Goal: Transaction & Acquisition: Purchase product/service

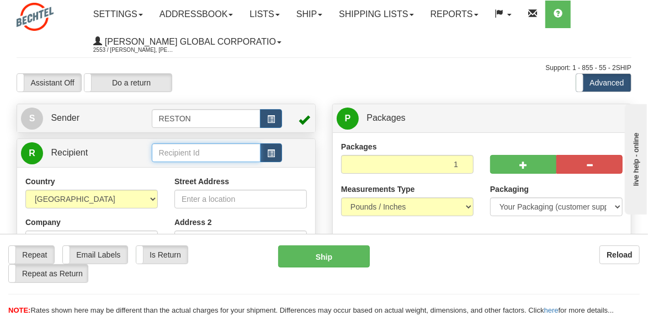
click at [220, 154] on input "text" at bounding box center [206, 153] width 109 height 19
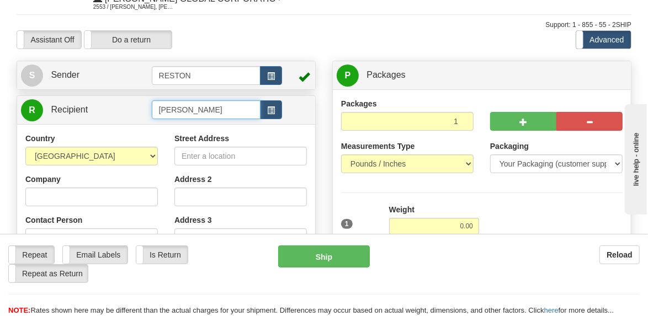
scroll to position [55, 0]
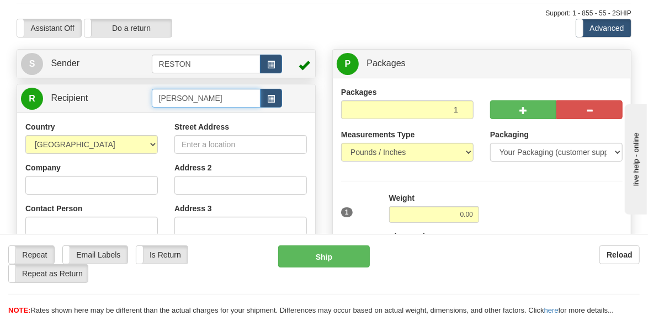
type input "Mohamed Yusuf"
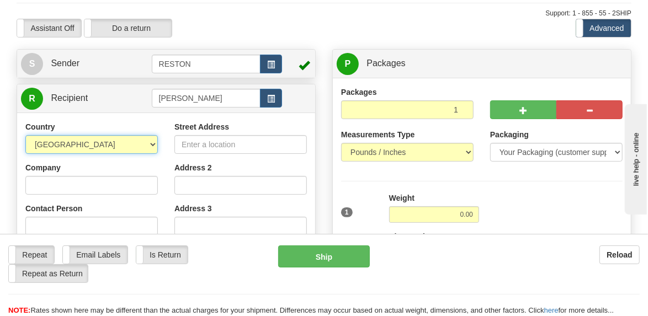
click at [152, 142] on div "Country AFGHANISTAN ALAND ISLANDS ALBANIA ALGERIA AMERICAN SAMOA ANDORRA ANGOLA…" at bounding box center [166, 275] width 298 height 325
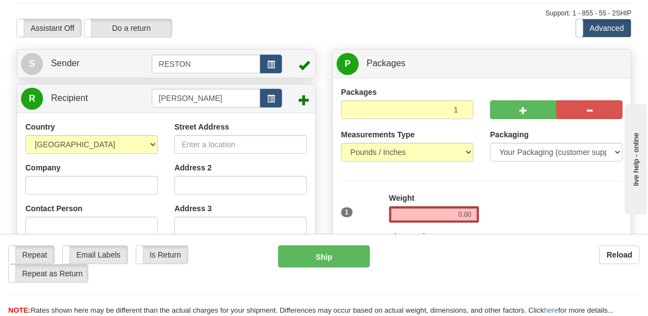
drag, startPoint x: 361, startPoint y: 14, endPoint x: 355, endPoint y: 12, distance: 6.5
click at [361, 14] on div "Support: 1 - 855 - 55 - 2SHIP" at bounding box center [324, 13] width 615 height 9
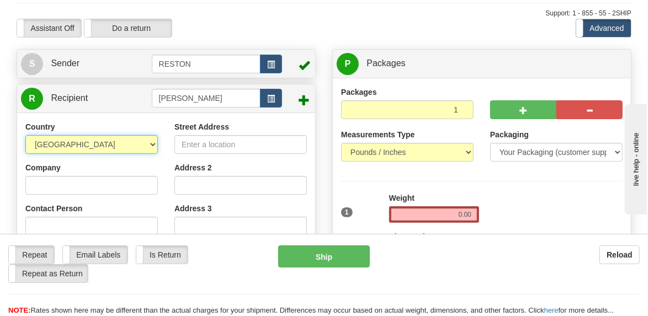
click at [124, 145] on select "AFGHANISTAN ALAND ISLANDS ALBANIA ALGERIA AMERICAN SAMOA ANDORRA ANGOLA ANGUILL…" at bounding box center [91, 144] width 133 height 19
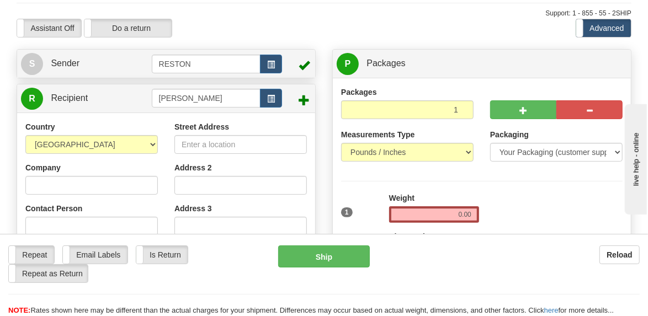
click at [278, 15] on div "Support: 1 - 855 - 55 - 2SHIP" at bounding box center [324, 13] width 615 height 9
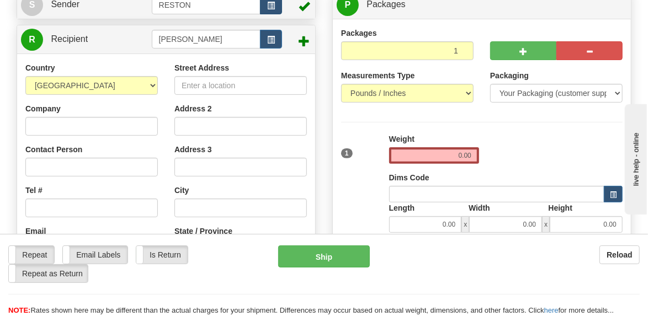
scroll to position [110, 0]
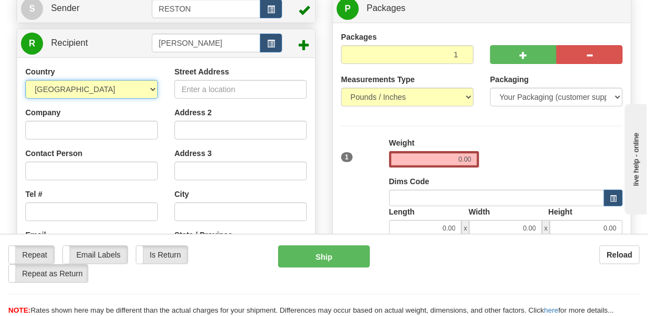
click at [153, 87] on select "AFGHANISTAN ALAND ISLANDS ALBANIA ALGERIA AMERICAN SAMOA ANDORRA ANGOLA ANGUILL…" at bounding box center [91, 89] width 133 height 19
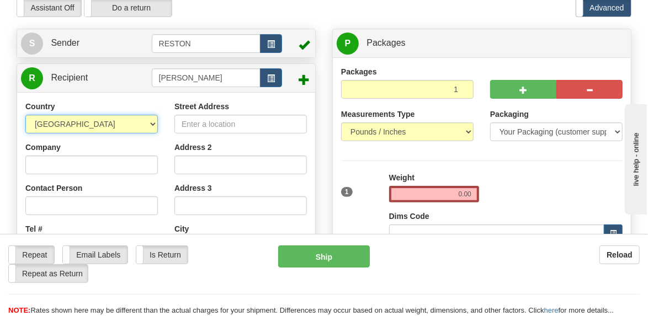
scroll to position [55, 0]
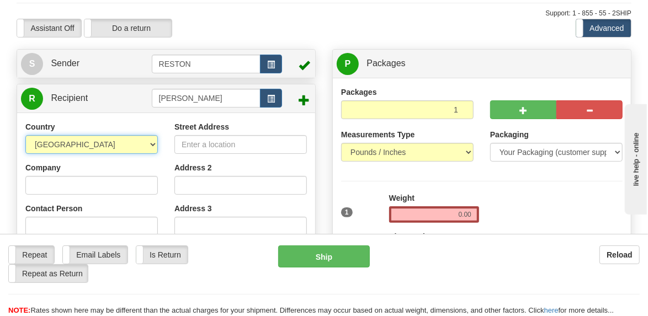
click at [154, 142] on select "AFGHANISTAN ALAND ISLANDS ALBANIA ALGERIA AMERICAN SAMOA ANDORRA ANGOLA ANGUILL…" at bounding box center [91, 144] width 133 height 19
click at [151, 143] on select "AFGHANISTAN ALAND ISLANDS ALBANIA ALGERIA AMERICAN SAMOA ANDORRA ANGOLA ANGUILL…" at bounding box center [91, 144] width 133 height 19
click at [25, 135] on select "AFGHANISTAN ALAND ISLANDS ALBANIA ALGERIA AMERICAN SAMOA ANDORRA ANGOLA ANGUILL…" at bounding box center [91, 144] width 133 height 19
click at [154, 144] on select "AFGHANISTAN ALAND ISLANDS ALBANIA ALGERIA AMERICAN SAMOA ANDORRA ANGOLA ANGUILL…" at bounding box center [91, 144] width 133 height 19
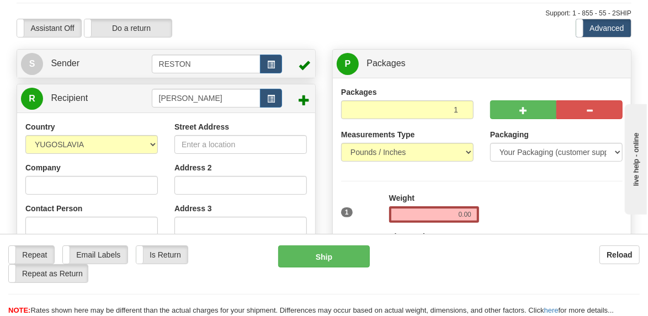
drag, startPoint x: 298, startPoint y: 15, endPoint x: 308, endPoint y: 1, distance: 17.5
click at [299, 15] on div "Support: 1 - 855 - 55 - 2SHIP" at bounding box center [324, 13] width 615 height 9
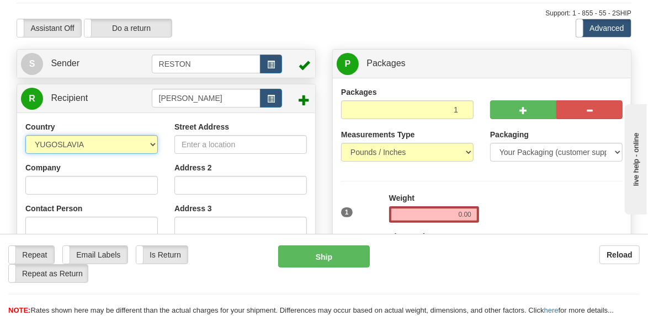
click at [153, 140] on select "AFGHANISTAN ALAND ISLANDS ALBANIA ALGERIA AMERICAN SAMOA ANDORRA ANGOLA ANGUILL…" at bounding box center [91, 144] width 133 height 19
select select "MK"
click at [25, 135] on select "AFGHANISTAN ALAND ISLANDS ALBANIA ALGERIA AMERICAN SAMOA ANDORRA ANGOLA ANGUILL…" at bounding box center [91, 144] width 133 height 19
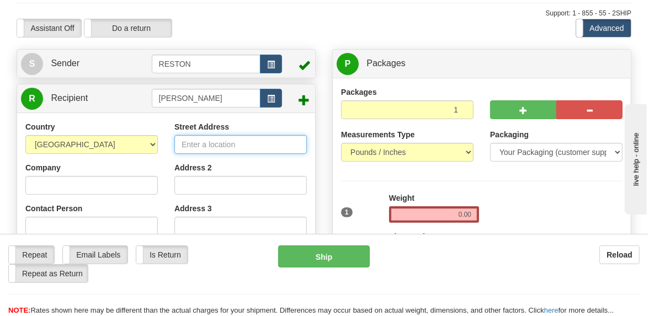
click at [215, 139] on input "Street Address" at bounding box center [241, 144] width 133 height 19
type input "Fjodor Dostoevski br. 72"
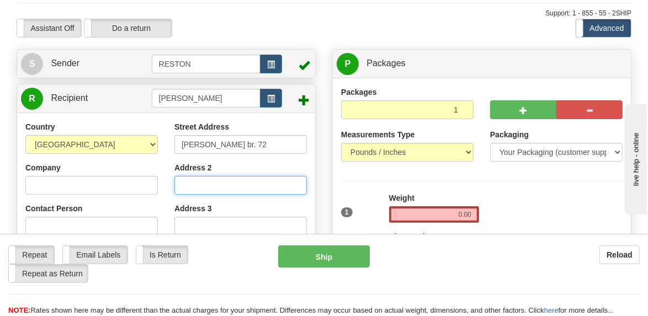
click at [195, 185] on input "Address 2" at bounding box center [241, 185] width 133 height 19
type input "V"
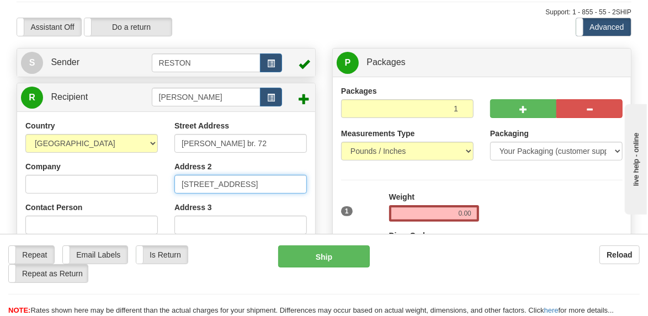
scroll to position [110, 0]
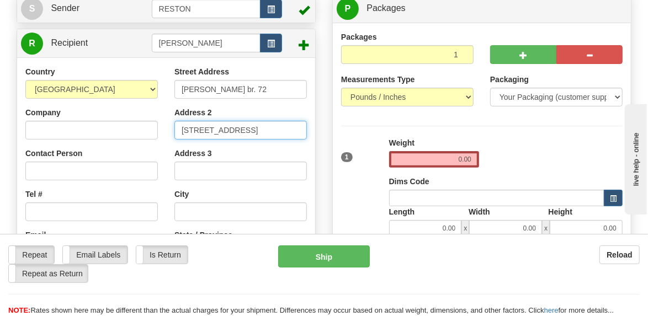
type input "vl. 1, Floor 1"
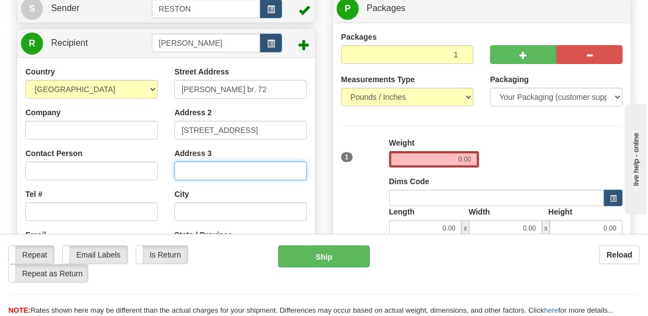
click at [213, 170] on input "Address 3" at bounding box center [241, 171] width 133 height 19
type input "1000"
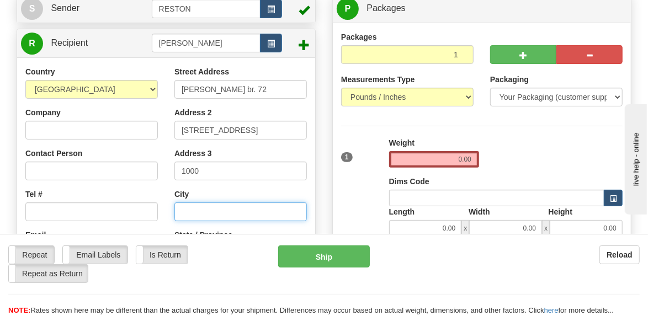
click at [207, 209] on input "text" at bounding box center [241, 212] width 133 height 19
type input "Skopje"
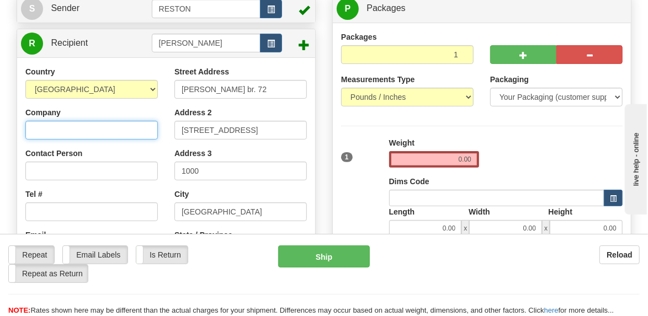
click at [95, 130] on input "Company" at bounding box center [91, 130] width 133 height 19
type input "Bechtel"
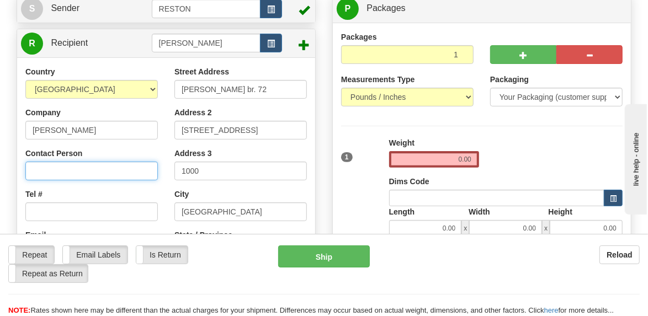
drag, startPoint x: 82, startPoint y: 167, endPoint x: 77, endPoint y: 171, distance: 6.7
click at [82, 168] on input "Contact Person" at bounding box center [91, 171] width 133 height 19
type input "Mohamed Yusuf"
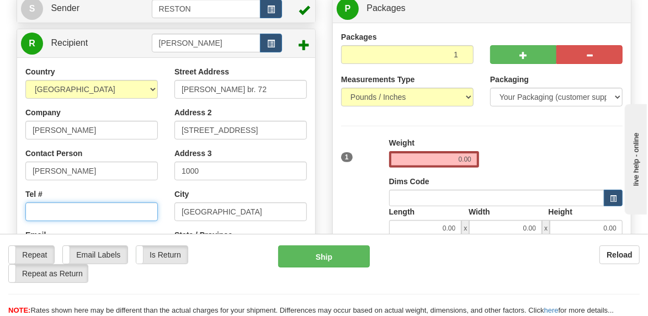
click at [65, 211] on input "Tel #" at bounding box center [91, 212] width 133 height 19
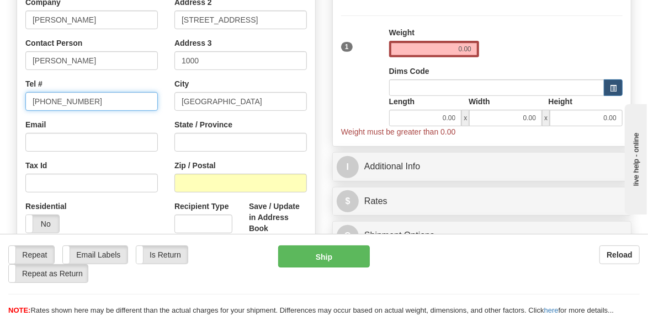
scroll to position [276, 0]
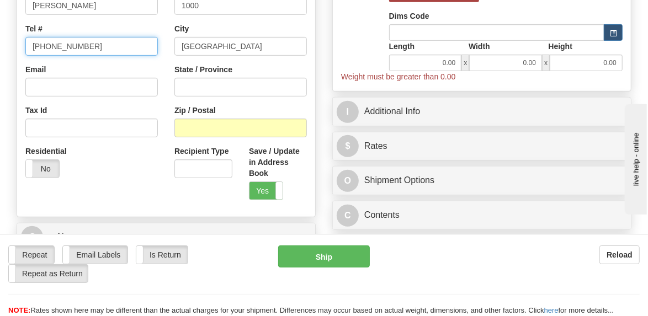
type input "+389 (0) 7292 1103"
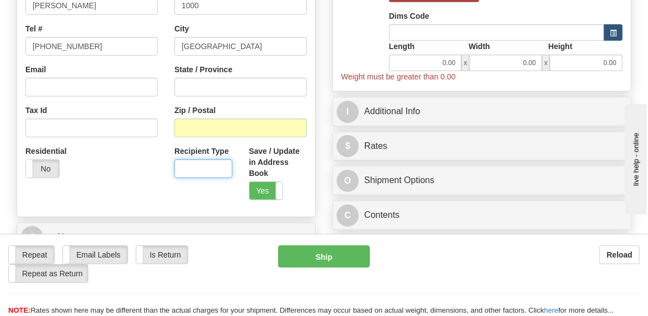
click at [212, 169] on input "Recipient Type" at bounding box center [204, 169] width 58 height 19
type input "Business"
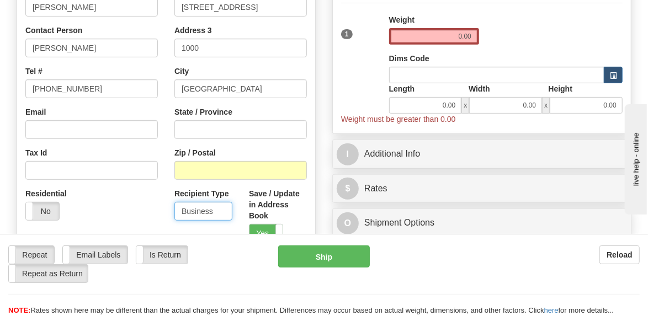
scroll to position [220, 0]
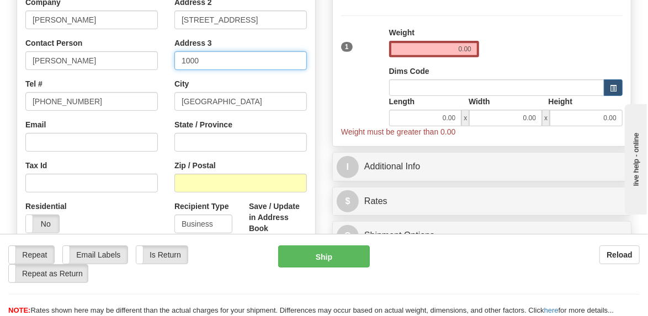
drag, startPoint x: 205, startPoint y: 57, endPoint x: 171, endPoint y: 58, distance: 33.7
click at [171, 58] on div "Street Address Fjodor Dostoevski br. 72 Address 2 vl. 1, Floor 1 Address 3 1000…" at bounding box center [240, 110] width 149 height 308
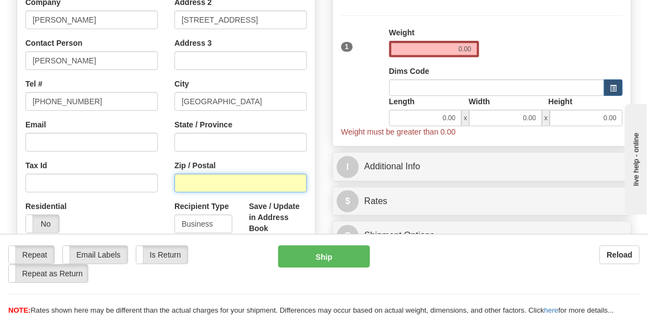
click at [187, 180] on input "Zip / Postal" at bounding box center [241, 183] width 133 height 19
type input "1000"
click at [137, 204] on div "Residential Yes No" at bounding box center [91, 221] width 149 height 41
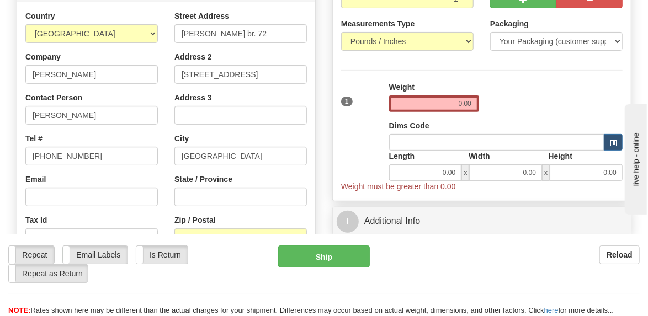
scroll to position [55, 0]
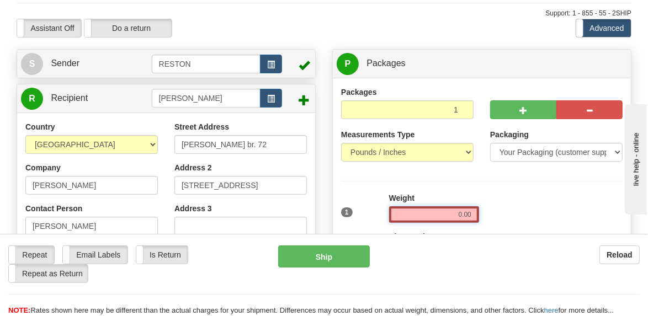
drag, startPoint x: 450, startPoint y: 209, endPoint x: 574, endPoint y: 228, distance: 125.1
click at [573, 228] on div "1 Weight 0.00 Dims Code 0.00" at bounding box center [482, 248] width 287 height 110
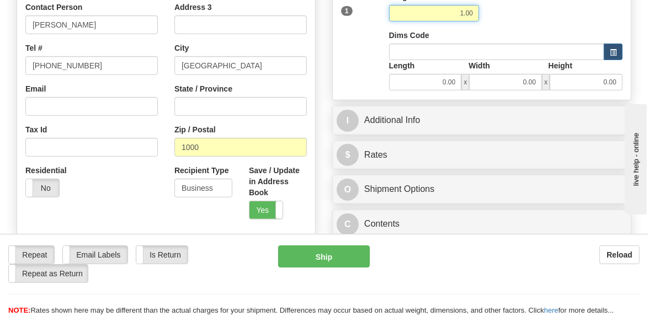
scroll to position [276, 0]
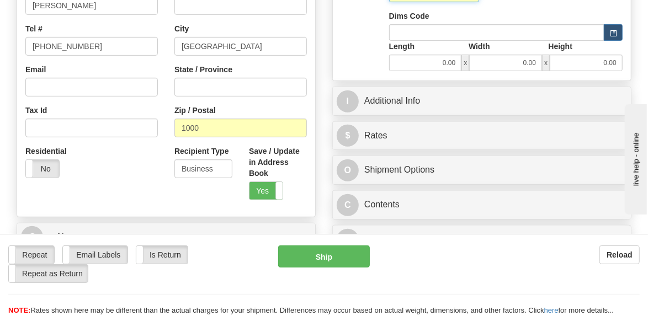
type input "1.00"
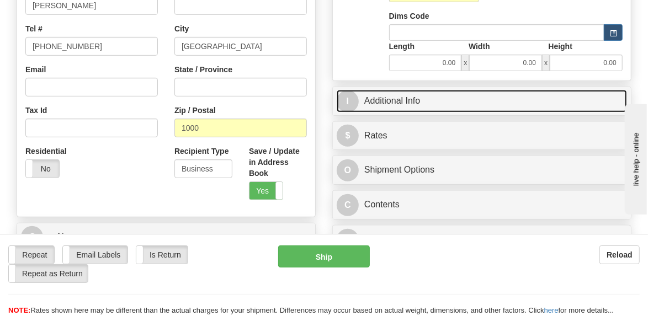
click at [353, 100] on span "I" at bounding box center [348, 102] width 22 height 22
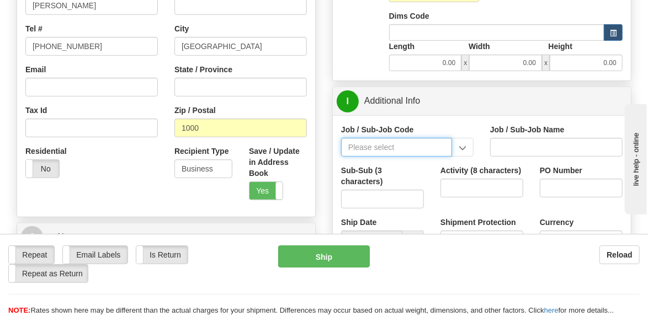
click at [425, 146] on input "Job / Sub-Job Code" at bounding box center [396, 147] width 111 height 19
click at [409, 143] on input "Job / Sub-Job Code" at bounding box center [396, 147] width 111 height 19
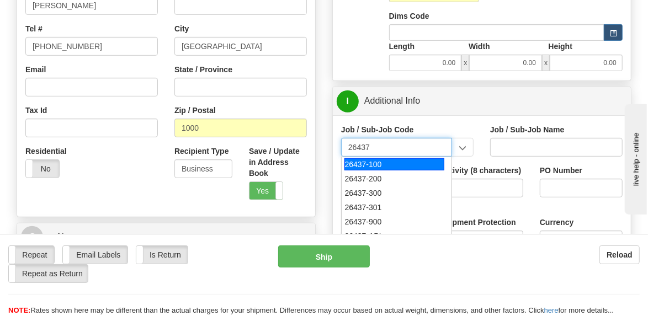
click at [387, 163] on div "26437-100" at bounding box center [395, 165] width 101 height 12
type input "26437-100"
type input "NORTH MACEDONIA MOTORWAY - NON MANUAL SERVICES (O"
type input "26437-100"
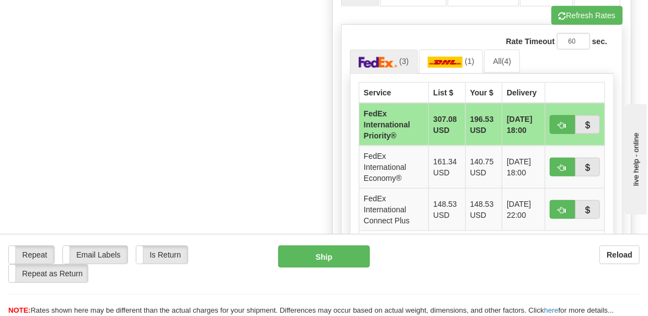
scroll to position [663, 0]
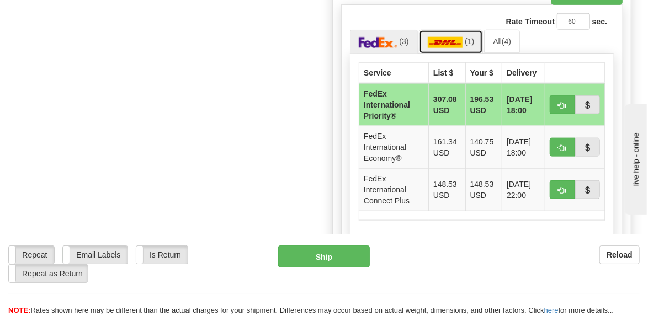
click at [452, 42] on img at bounding box center [445, 42] width 35 height 11
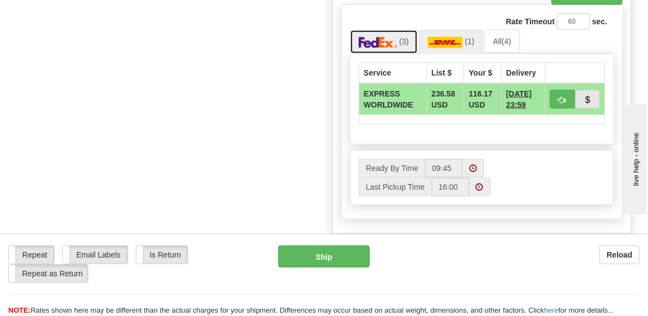
click at [384, 41] on img at bounding box center [378, 42] width 39 height 11
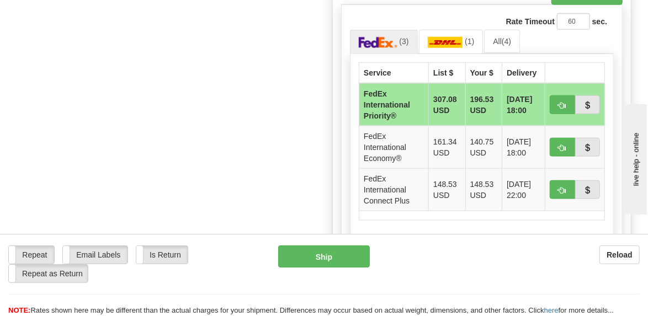
click at [391, 102] on td "FedEx International Priority®" at bounding box center [395, 104] width 70 height 43
click at [386, 104] on td "FedEx International Priority®" at bounding box center [395, 104] width 70 height 43
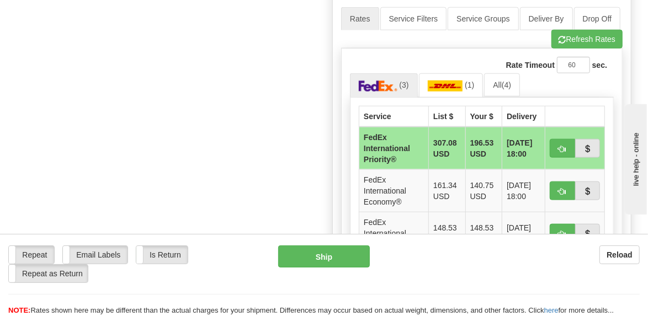
scroll to position [608, 0]
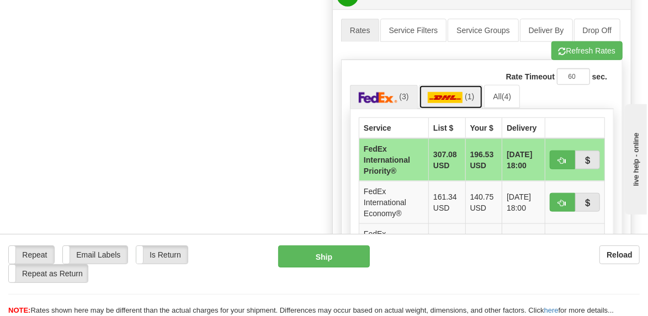
click at [437, 97] on img at bounding box center [445, 97] width 35 height 11
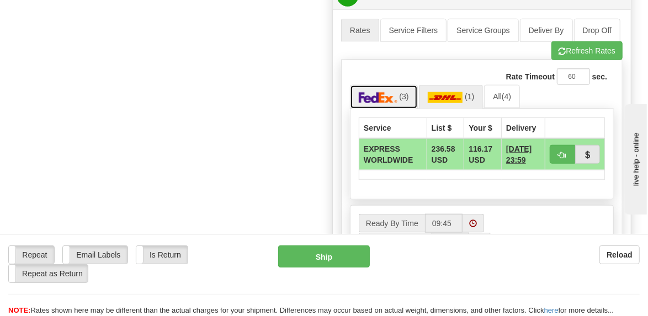
click at [389, 96] on img at bounding box center [378, 97] width 39 height 11
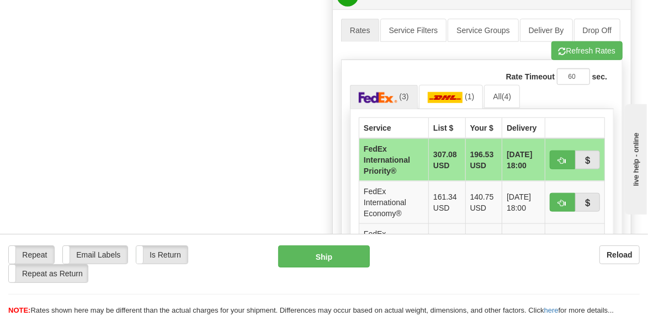
click at [387, 157] on td "FedEx International Priority®" at bounding box center [395, 160] width 70 height 43
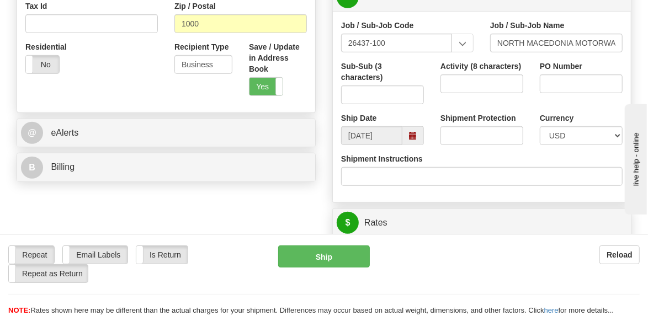
scroll to position [386, 0]
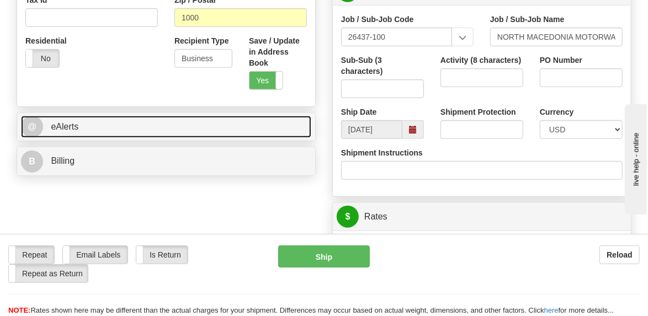
click at [72, 127] on span "eAlerts" at bounding box center [65, 126] width 28 height 9
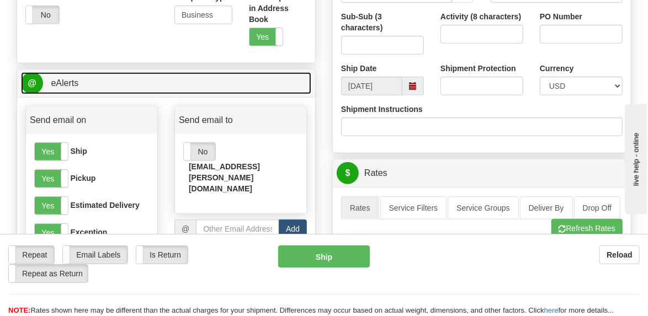
scroll to position [441, 0]
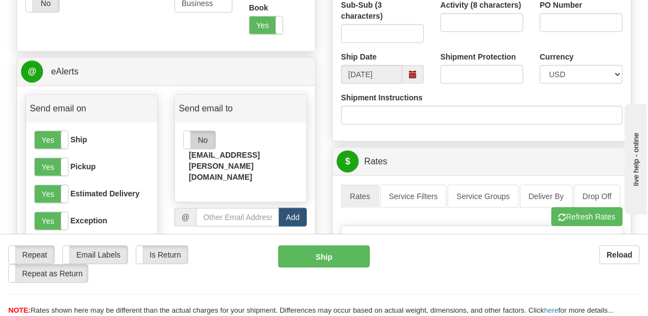
click at [206, 139] on label "No" at bounding box center [199, 140] width 31 height 18
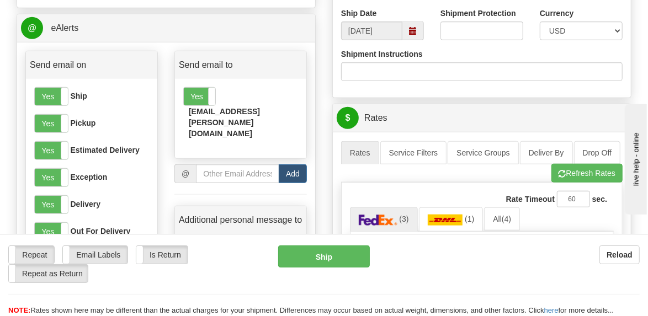
scroll to position [497, 0]
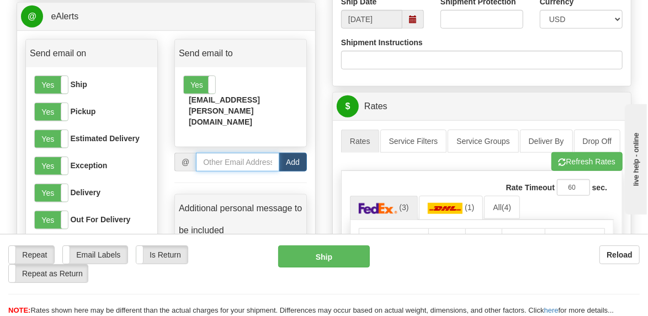
click at [246, 153] on input "email" at bounding box center [237, 162] width 83 height 19
click at [226, 153] on input "email" at bounding box center [237, 162] width 83 height 19
type input "zrich@bechtel.com"
drag, startPoint x: 299, startPoint y: 138, endPoint x: 280, endPoint y: 152, distance: 23.6
click at [298, 153] on button "Add" at bounding box center [293, 162] width 28 height 19
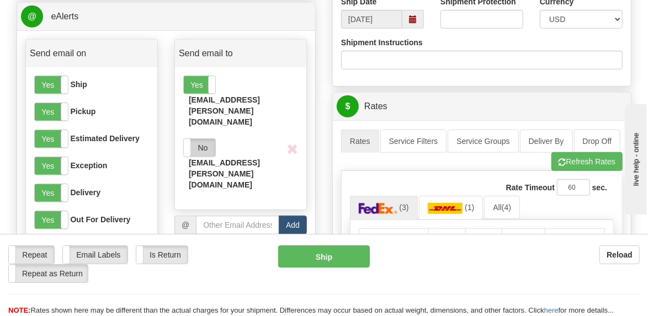
click at [212, 139] on label "No" at bounding box center [199, 148] width 31 height 18
click at [224, 216] on input "email" at bounding box center [237, 225] width 83 height 19
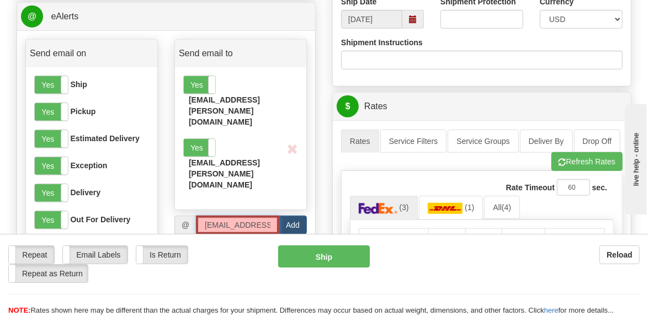
scroll to position [0, 8]
type input "mryusuf@bechtel.com"
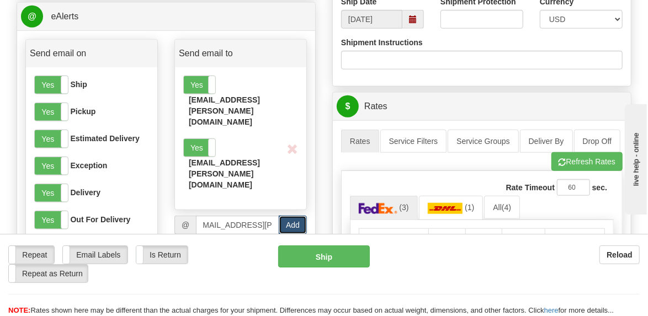
click at [293, 216] on button "Add" at bounding box center [293, 225] width 28 height 19
click at [209, 202] on label "No" at bounding box center [199, 211] width 31 height 18
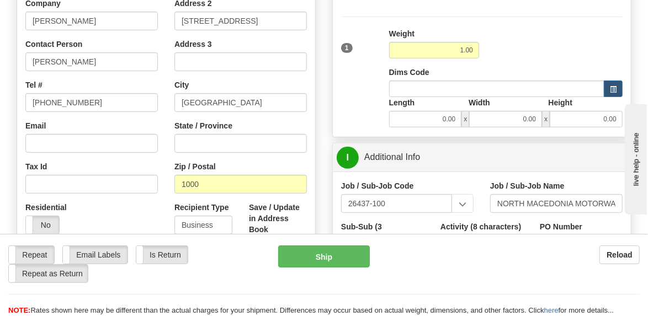
scroll to position [220, 0]
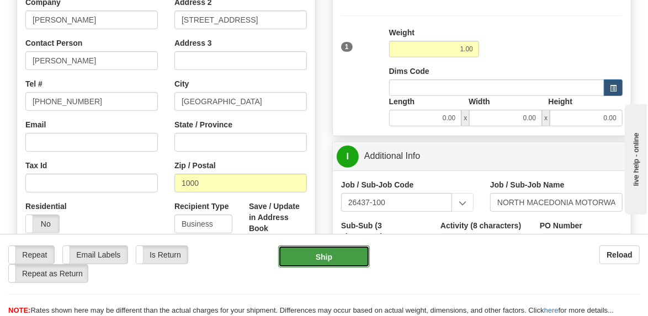
click at [321, 257] on button "Ship" at bounding box center [324, 257] width 92 height 22
type input "01"
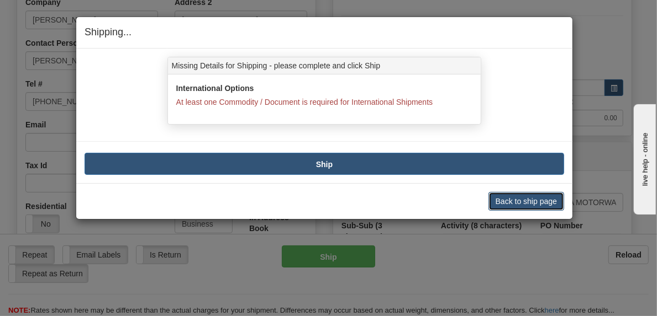
click at [505, 201] on button "Back to ship page" at bounding box center [526, 201] width 76 height 19
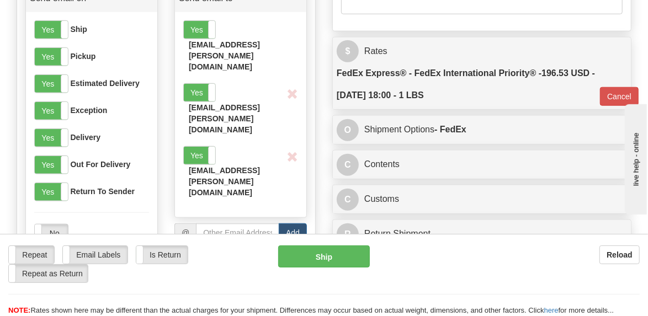
scroll to position [608, 0]
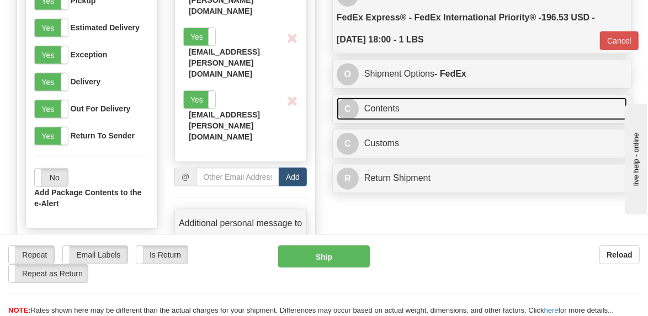
click at [369, 108] on link "C Contents" at bounding box center [482, 109] width 291 height 23
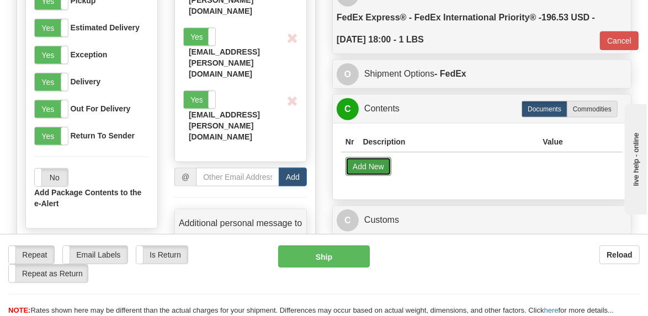
click at [373, 165] on button "Add New" at bounding box center [369, 166] width 46 height 19
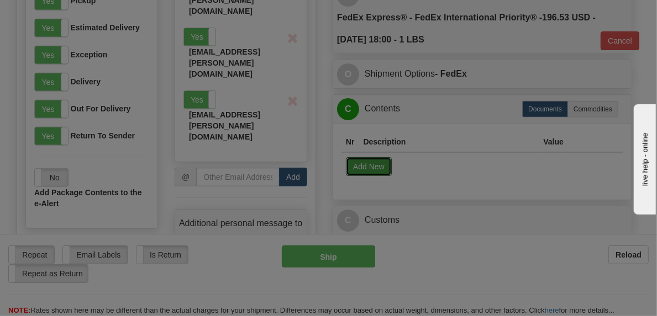
select select "US"
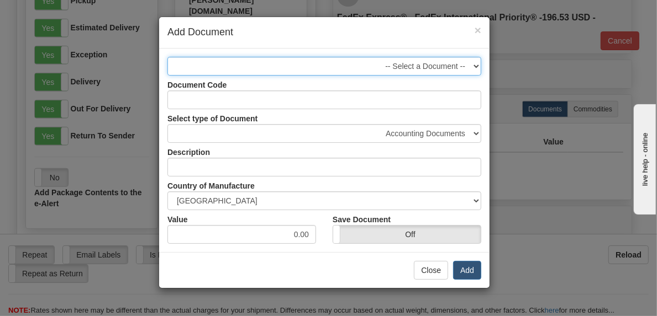
click at [476, 65] on select "-- Select a Document --" at bounding box center [324, 66] width 314 height 19
click at [303, 63] on select "-- Select a Document --" at bounding box center [324, 66] width 314 height 19
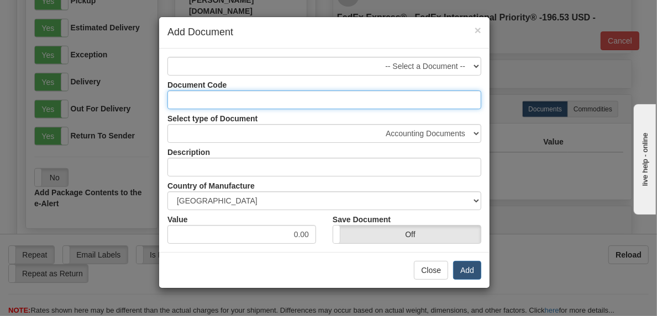
click at [238, 98] on input "Document Code" at bounding box center [324, 100] width 314 height 19
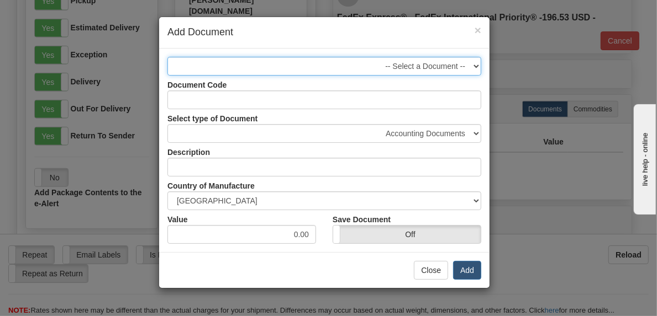
click at [256, 59] on select "-- Select a Document --" at bounding box center [324, 66] width 314 height 19
click at [433, 66] on select "-- Select a Document --" at bounding box center [324, 66] width 314 height 19
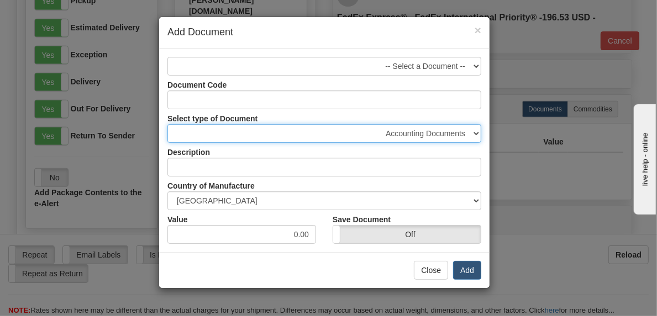
click at [463, 133] on select "Accounting Documents Analysis Reports Applications (Completed) Bank Statements …" at bounding box center [324, 133] width 314 height 19
select select "23"
click at [167, 124] on select "Accounting Documents Analysis Reports Applications (Completed) Bank Statements …" at bounding box center [324, 133] width 314 height 19
type input "Financial Statements"
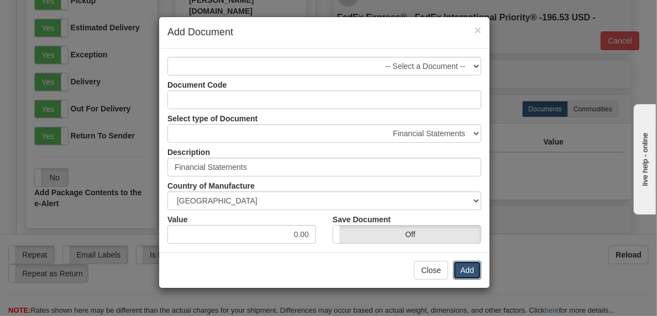
click at [467, 270] on button "Add" at bounding box center [467, 270] width 28 height 19
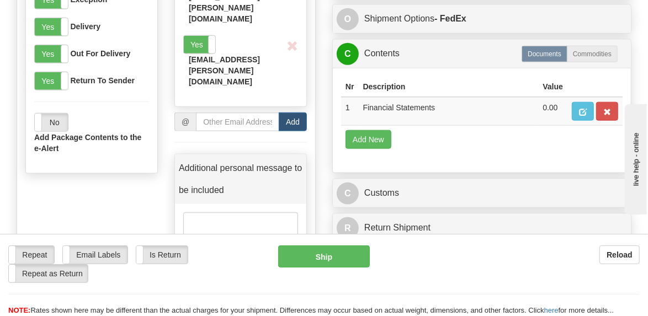
scroll to position [717, 0]
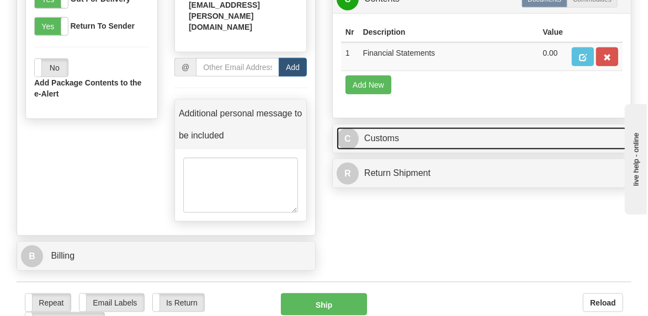
click at [370, 138] on link "C Customs" at bounding box center [482, 139] width 291 height 23
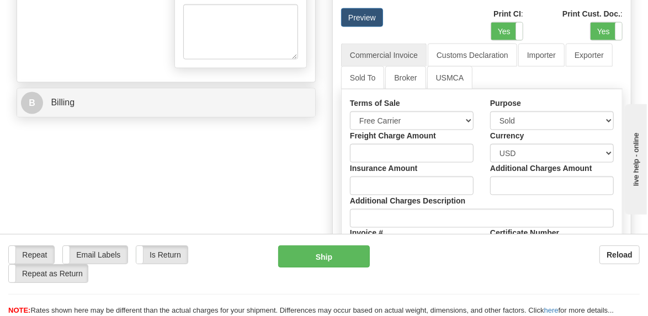
scroll to position [883, 0]
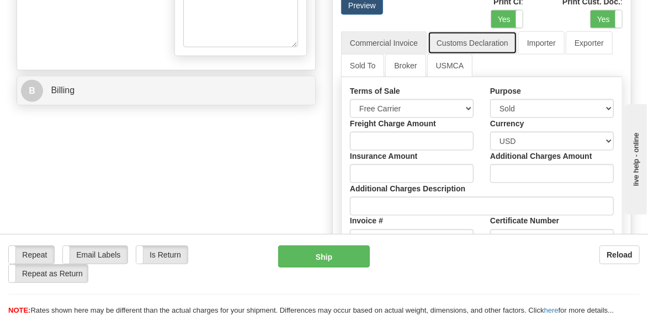
click at [465, 40] on link "Customs Declaration" at bounding box center [472, 42] width 89 height 23
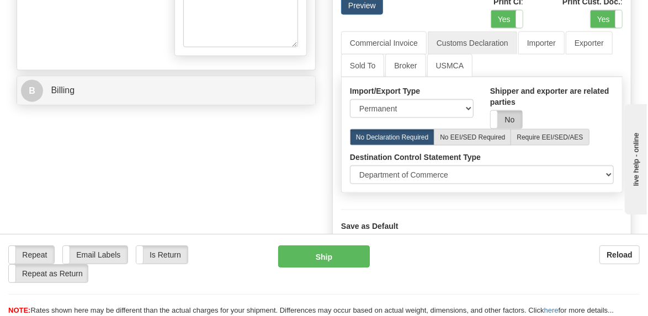
click at [517, 117] on label "No" at bounding box center [506, 120] width 31 height 18
click at [468, 105] on select "Permanent Temporary Repair Return" at bounding box center [412, 108] width 124 height 19
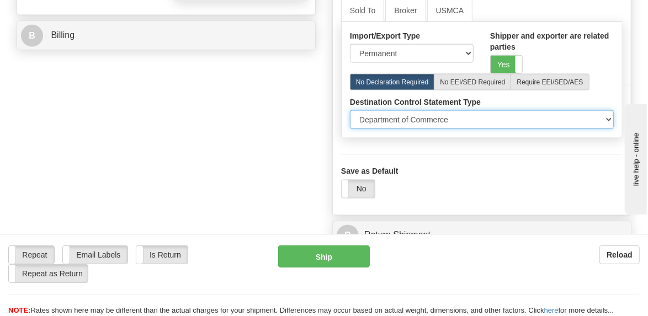
click at [609, 119] on select "Department of Commerce Department of State Department of Commerce and State" at bounding box center [482, 119] width 264 height 19
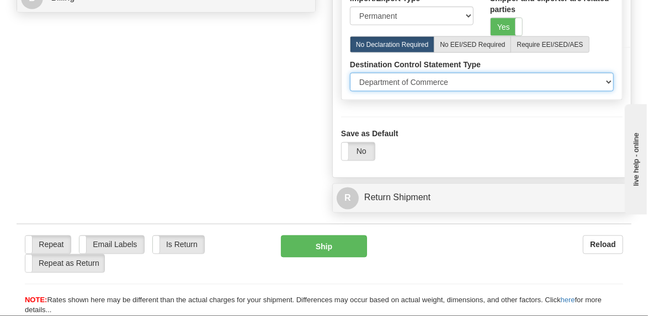
scroll to position [994, 0]
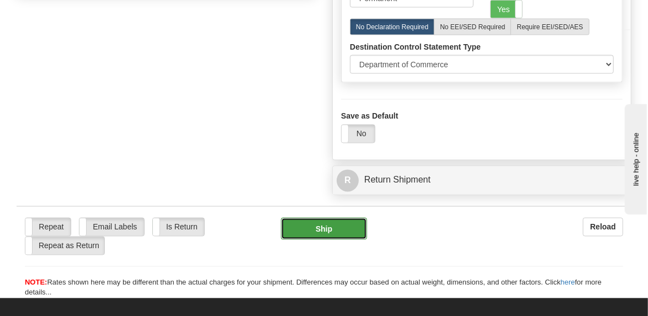
click at [326, 230] on button "Ship" at bounding box center [324, 229] width 86 height 22
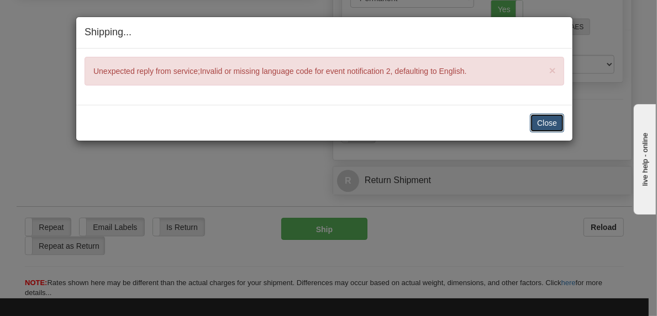
click at [551, 124] on button "Close" at bounding box center [547, 123] width 34 height 19
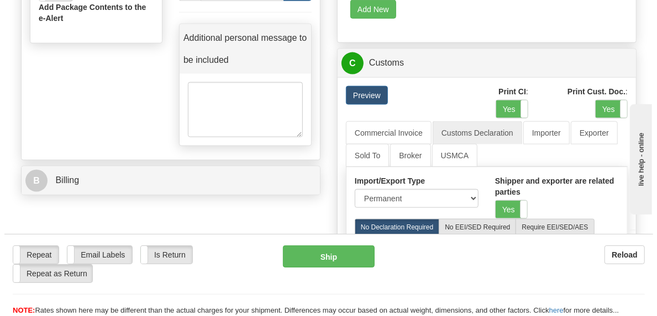
scroll to position [773, 0]
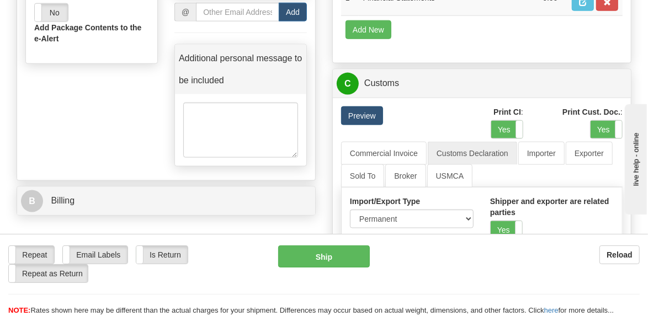
click at [377, 118] on link "Preview" at bounding box center [362, 116] width 42 height 19
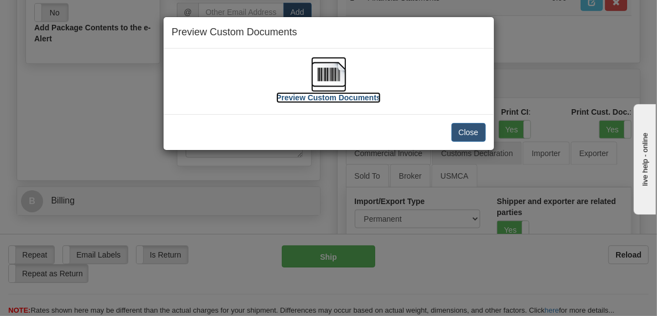
click at [353, 96] on label "Preview Custom Documents" at bounding box center [328, 97] width 104 height 11
click at [461, 133] on button "Close" at bounding box center [468, 132] width 34 height 19
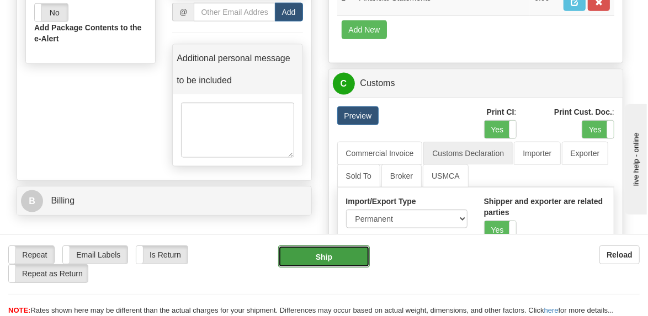
click at [336, 257] on button "Ship" at bounding box center [324, 257] width 92 height 22
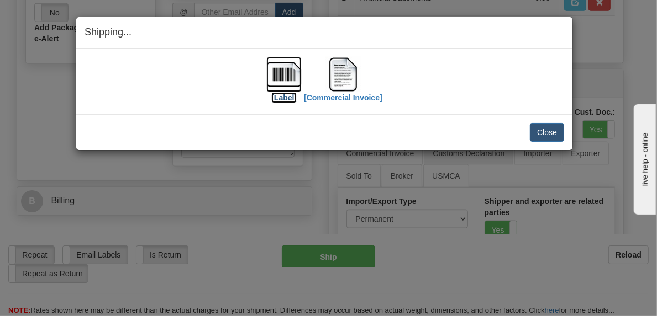
click at [288, 74] on img at bounding box center [283, 74] width 35 height 35
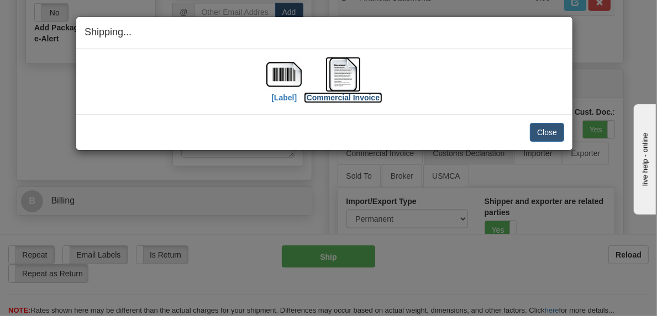
click at [339, 68] on img at bounding box center [342, 74] width 35 height 35
drag, startPoint x: 546, startPoint y: 133, endPoint x: 516, endPoint y: 141, distance: 30.4
click at [546, 133] on button "Close" at bounding box center [547, 132] width 34 height 19
click at [539, 133] on button "Close" at bounding box center [547, 132] width 34 height 19
click at [545, 129] on button "Close" at bounding box center [547, 132] width 34 height 19
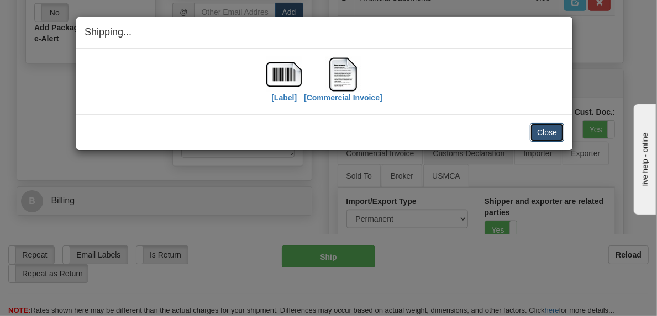
click at [552, 126] on button "Close" at bounding box center [547, 132] width 34 height 19
click at [547, 131] on button "Close" at bounding box center [547, 132] width 34 height 19
click at [547, 129] on button "Close" at bounding box center [547, 132] width 34 height 19
click at [288, 195] on div "Shipping... Your SHIPMENT will EXPIRE in [Label] [Commercial Invoice] IMPORTANT…" at bounding box center [328, 158] width 657 height 316
